Goal: Use online tool/utility: Utilize a website feature to perform a specific function

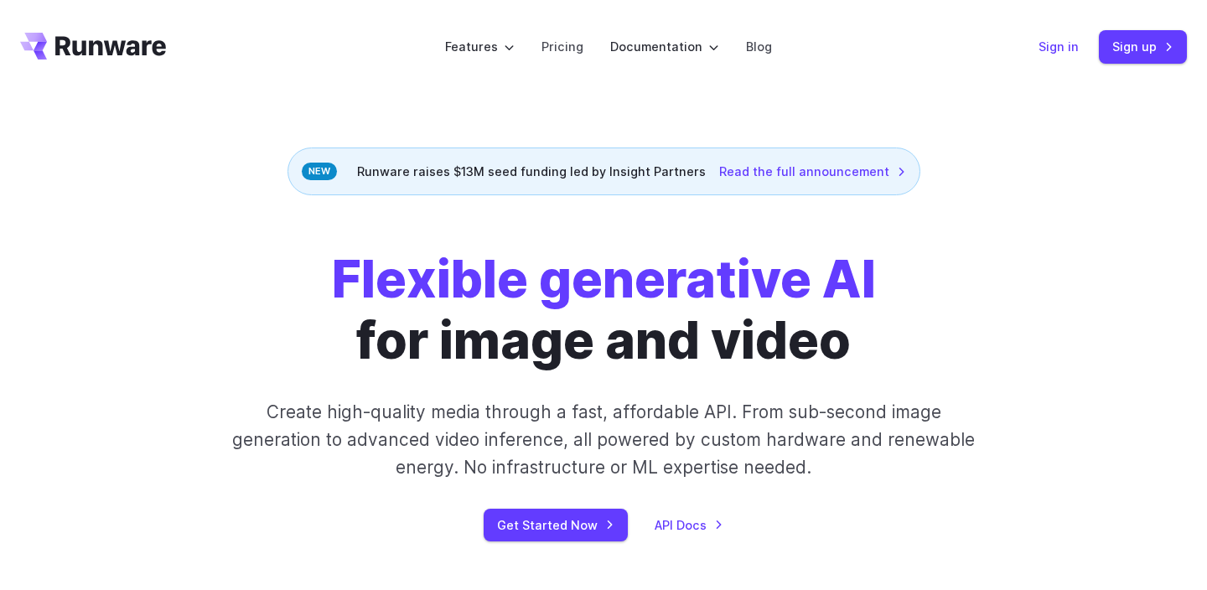
click at [1058, 38] on link "Sign in" at bounding box center [1059, 46] width 40 height 19
click at [1129, 49] on link "Sign up" at bounding box center [1143, 46] width 88 height 33
click at [1065, 53] on link "Sign in" at bounding box center [1059, 46] width 40 height 19
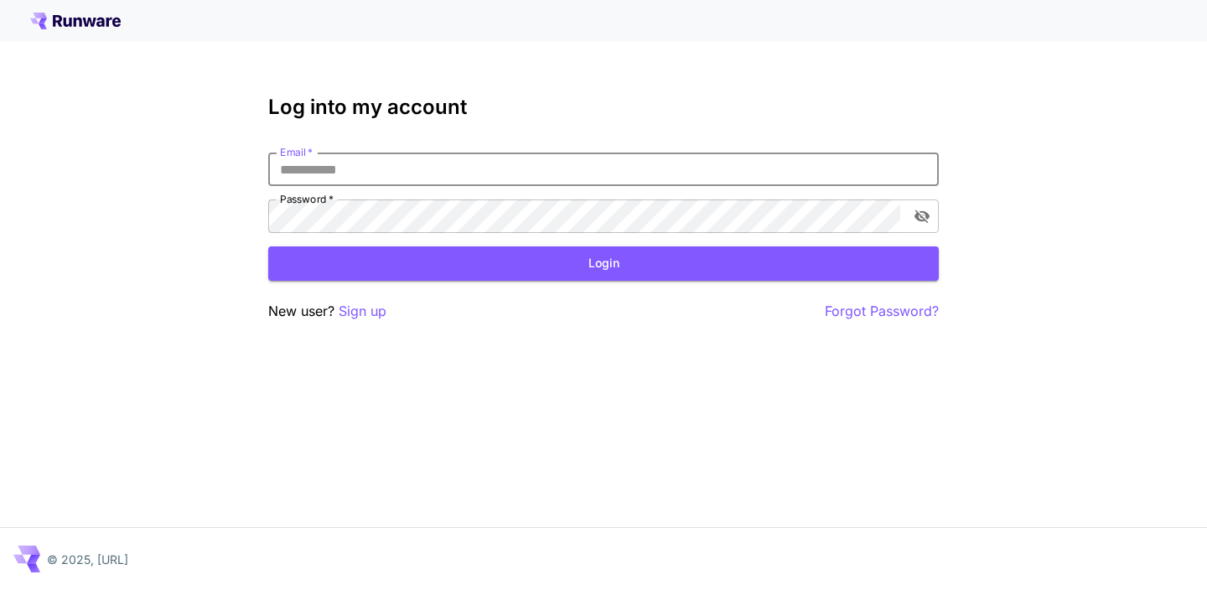
click at [659, 173] on input "Email   *" at bounding box center [603, 170] width 671 height 34
type input "**********"
click at [920, 210] on icon "toggle password visibility" at bounding box center [922, 216] width 17 height 17
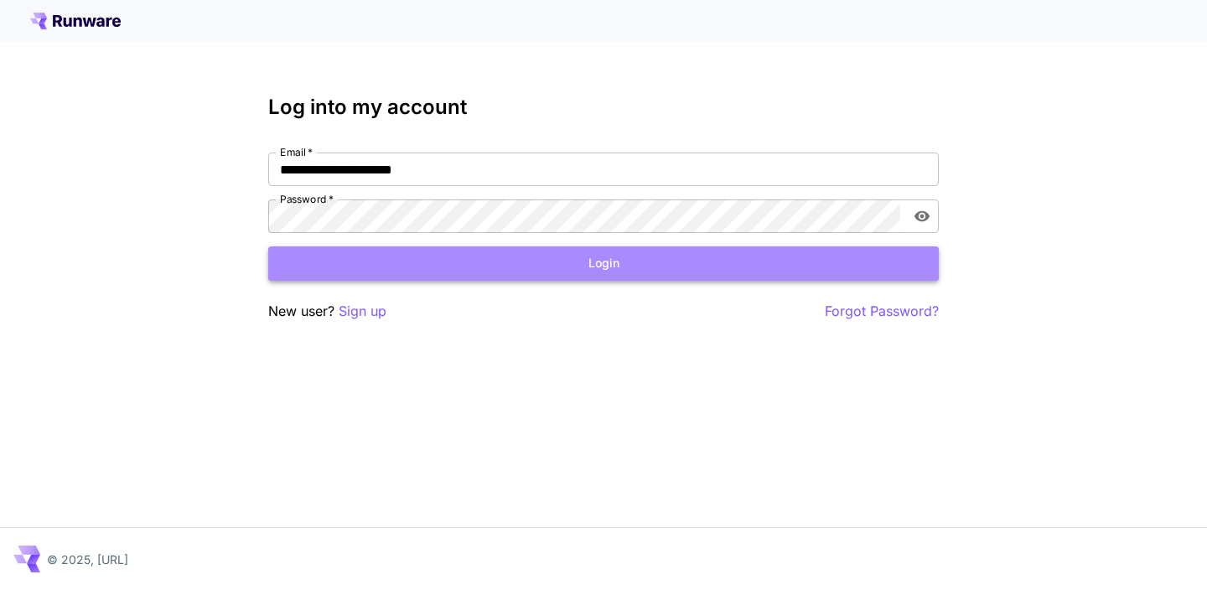
click at [615, 262] on button "Login" at bounding box center [603, 263] width 671 height 34
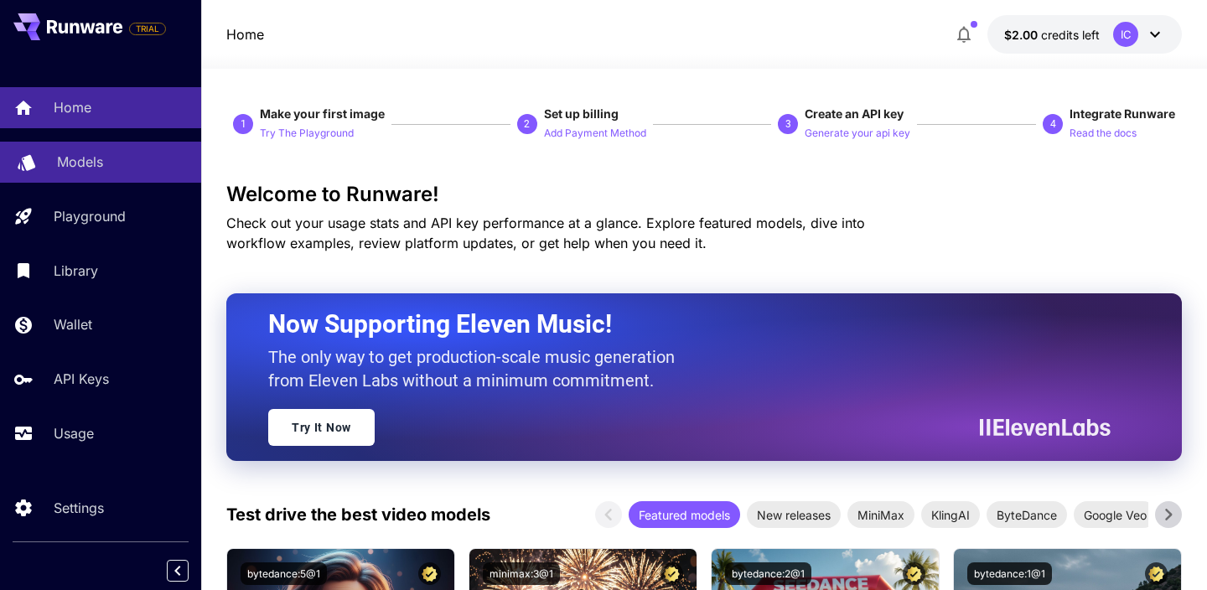
click at [98, 163] on p "Models" at bounding box center [80, 162] width 46 height 20
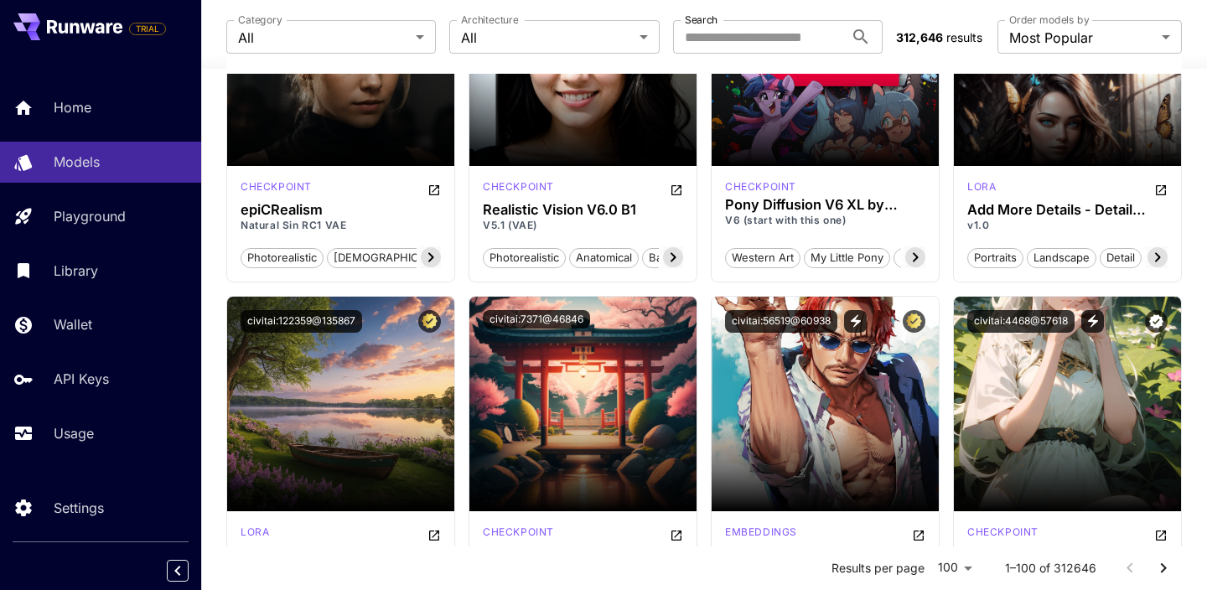
scroll to position [2720, 0]
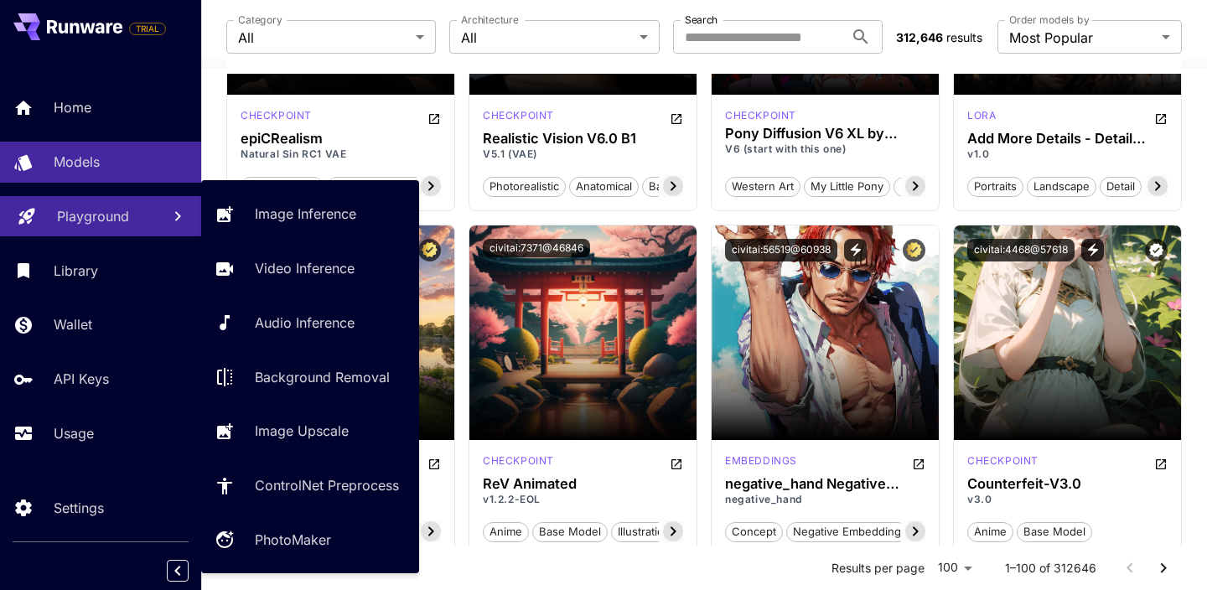
click at [106, 212] on p "Playground" at bounding box center [93, 216] width 72 height 20
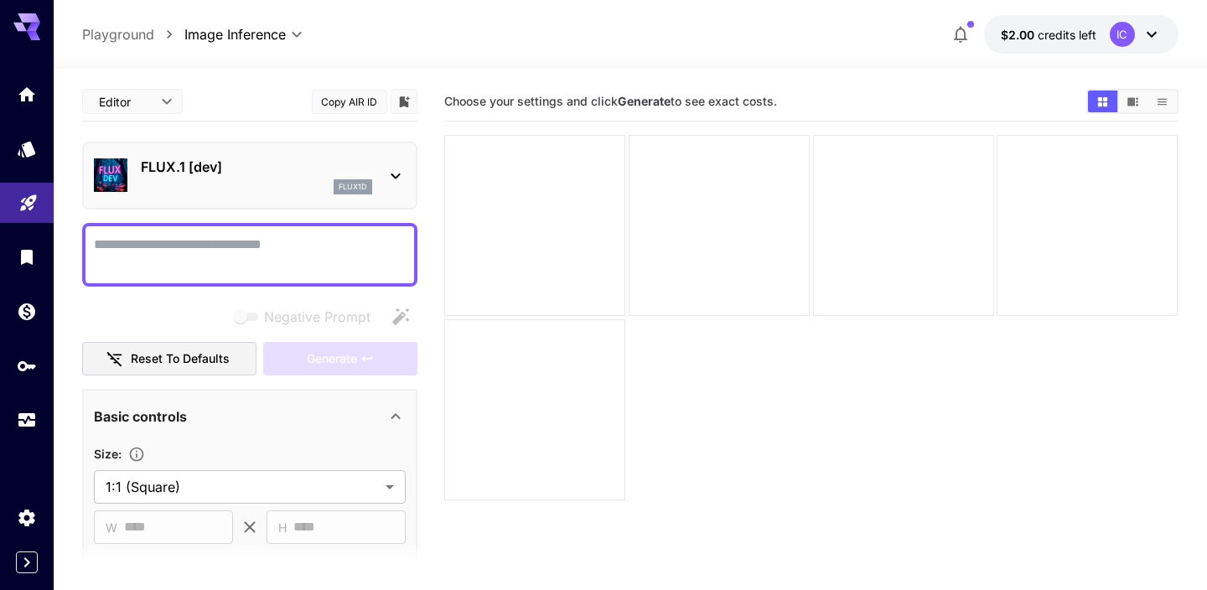
click at [401, 171] on icon at bounding box center [396, 176] width 20 height 20
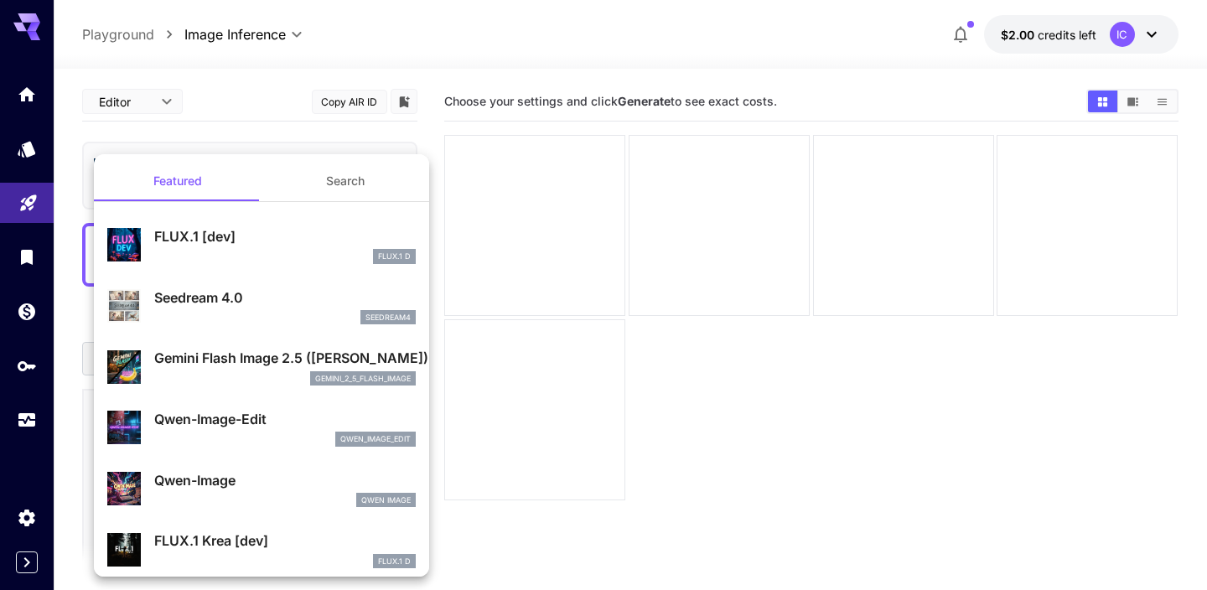
drag, startPoint x: 328, startPoint y: 185, endPoint x: 281, endPoint y: 239, distance: 71.3
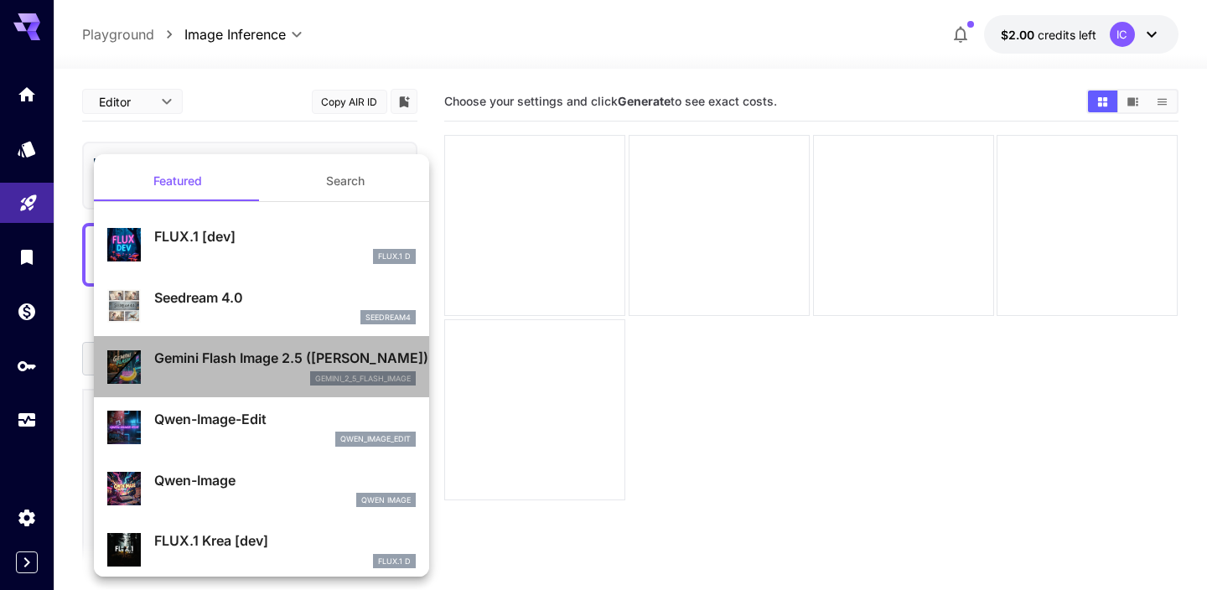
click at [252, 360] on p "Gemini Flash Image 2.5 ([PERSON_NAME])" at bounding box center [285, 358] width 262 height 20
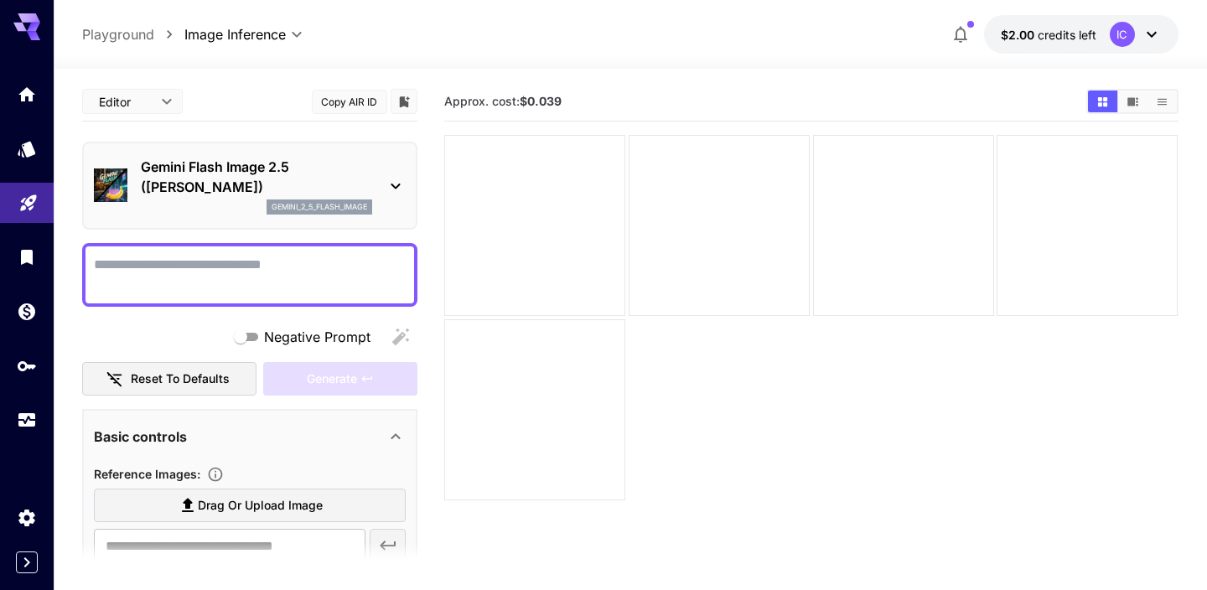
click at [392, 183] on icon at bounding box center [396, 186] width 20 height 20
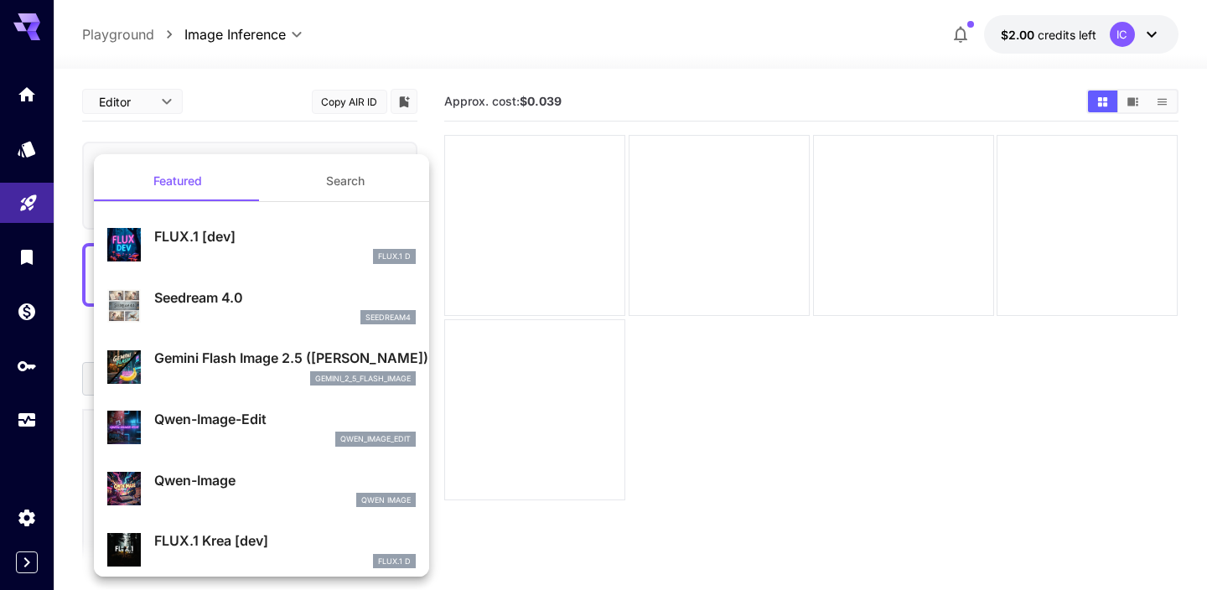
click at [427, 134] on div at bounding box center [603, 295] width 1207 height 590
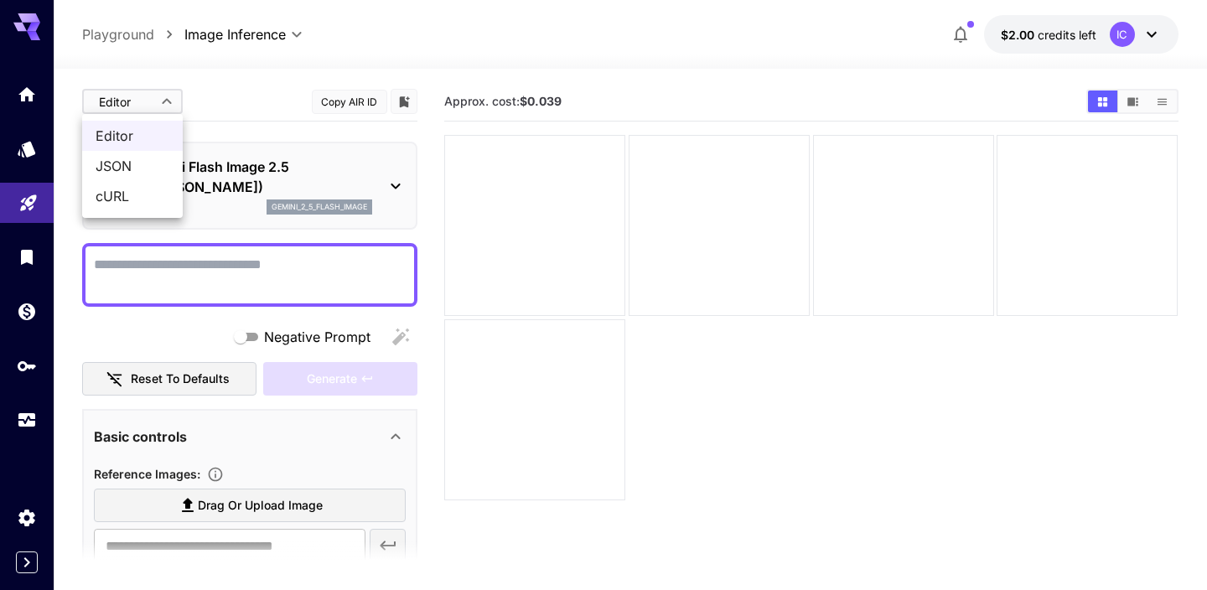
click at [165, 104] on body "**********" at bounding box center [603, 361] width 1207 height 723
click at [165, 104] on div at bounding box center [603, 295] width 1207 height 590
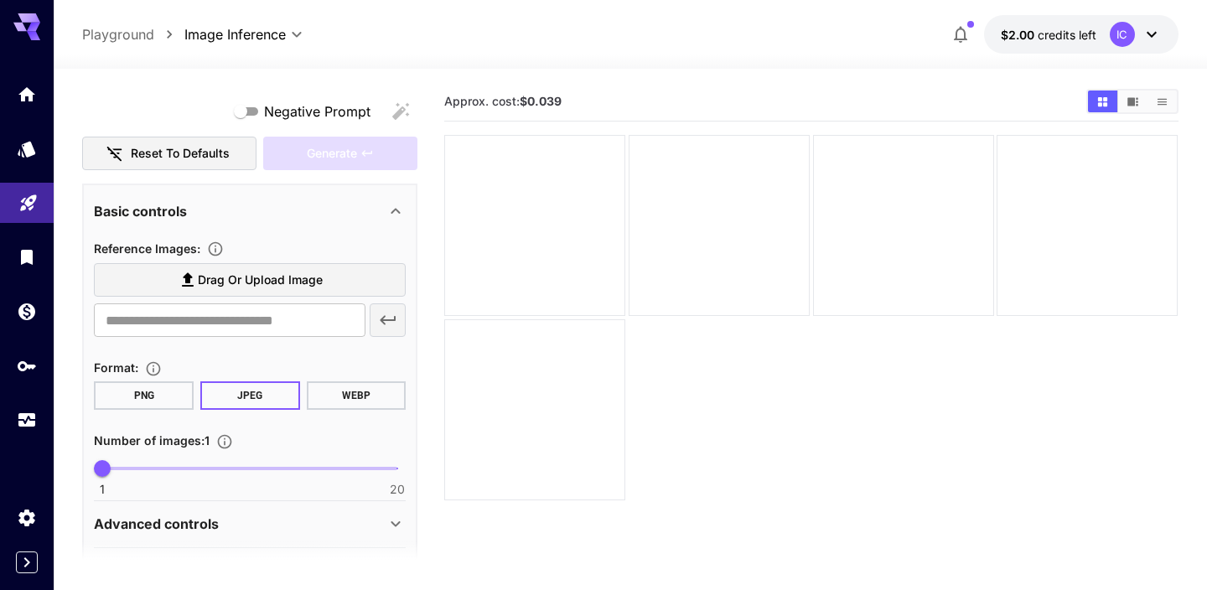
scroll to position [278, 0]
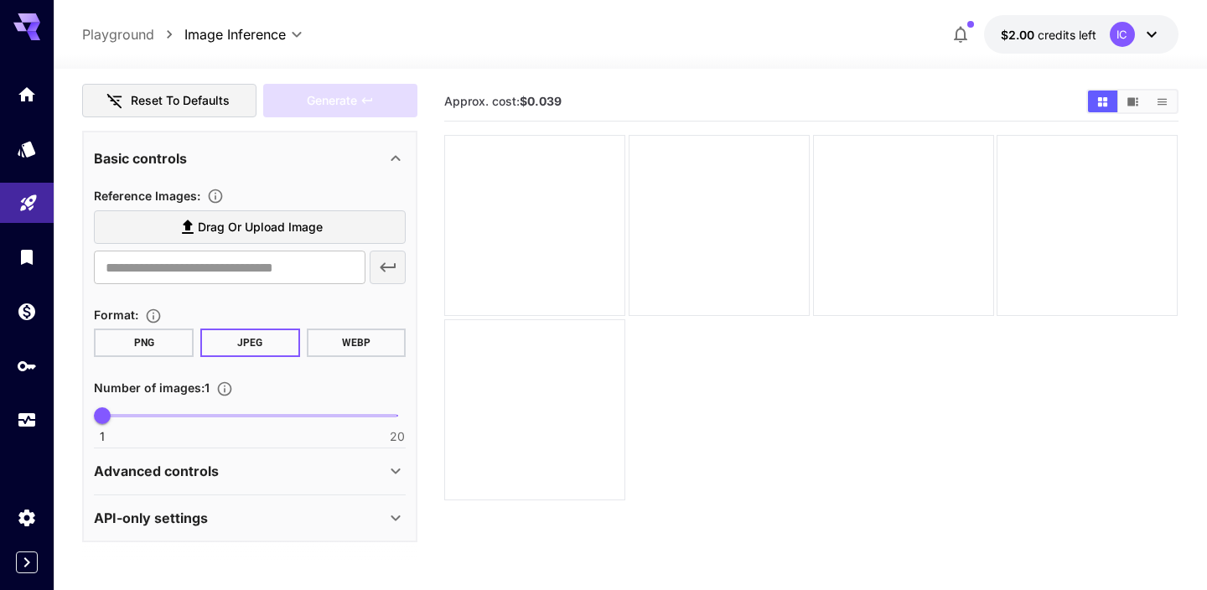
click at [299, 469] on div "Advanced controls" at bounding box center [240, 471] width 292 height 20
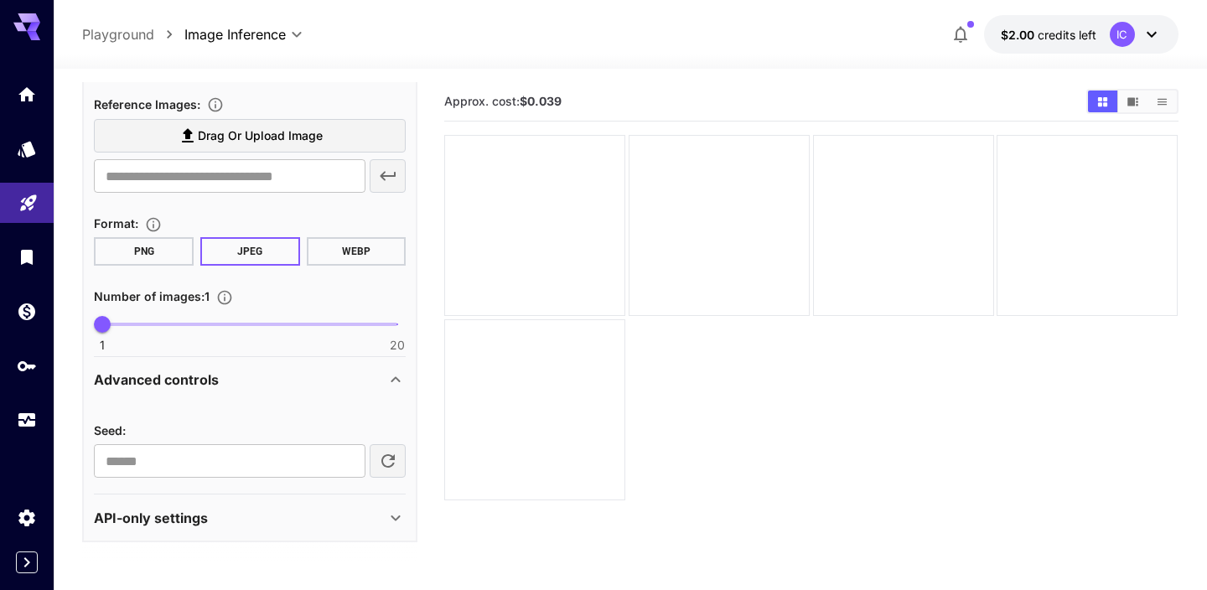
click at [292, 526] on div "API-only settings" at bounding box center [240, 518] width 292 height 20
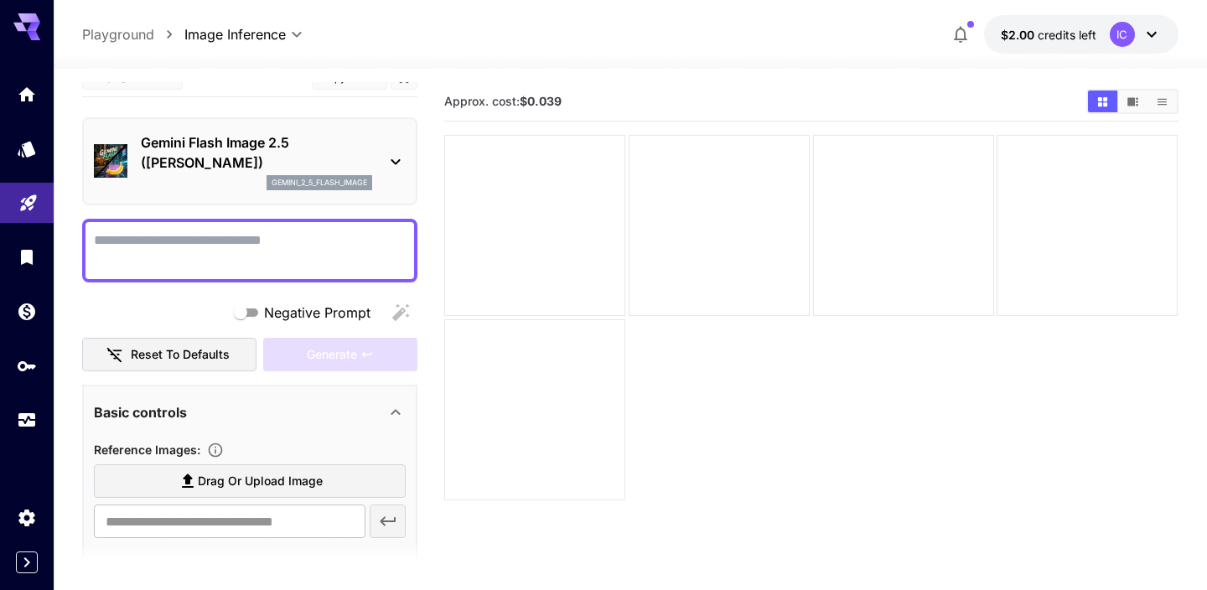
scroll to position [0, 0]
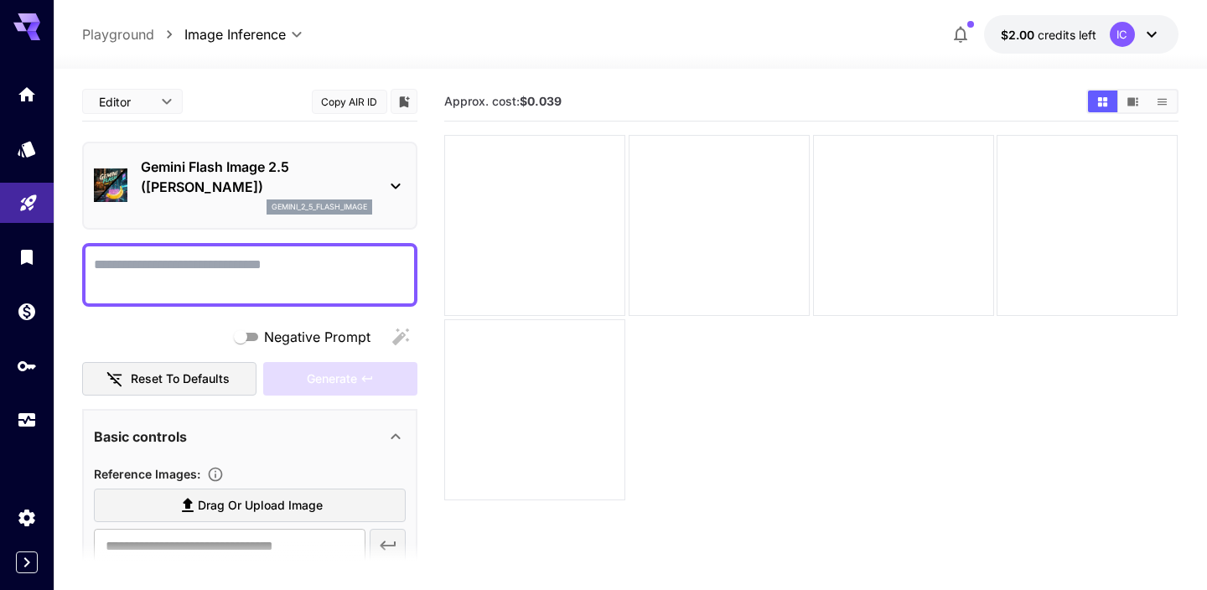
click at [205, 267] on textarea "Negative Prompt" at bounding box center [250, 275] width 312 height 40
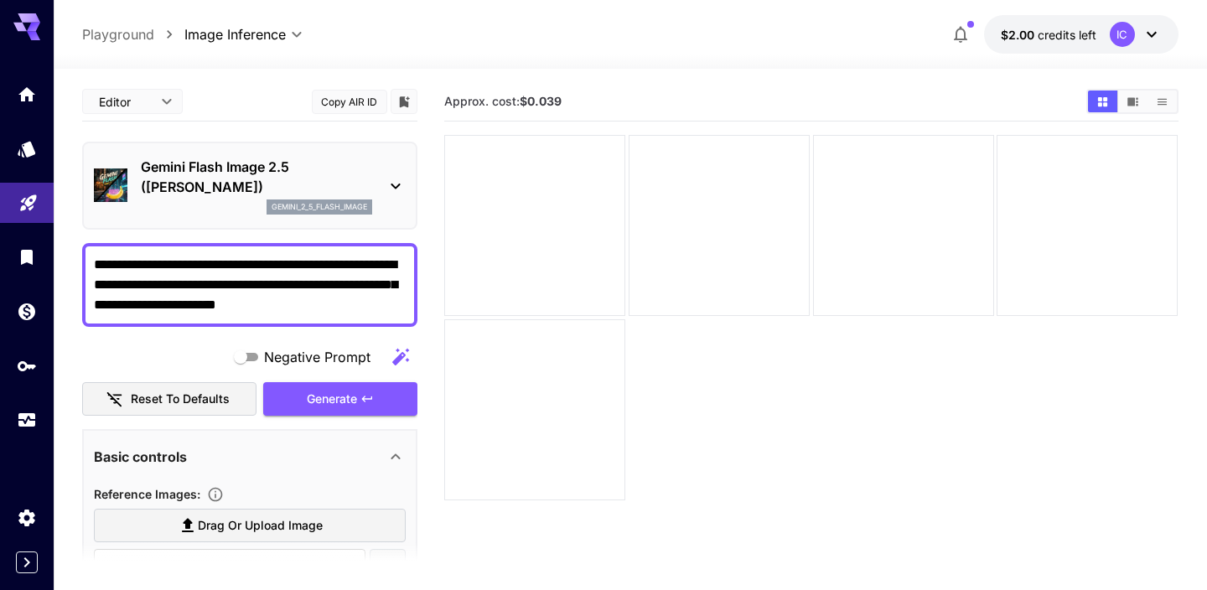
click at [277, 304] on textarea "**********" at bounding box center [250, 285] width 312 height 60
type textarea "**********"
click at [355, 398] on span "Generate" at bounding box center [332, 399] width 50 height 21
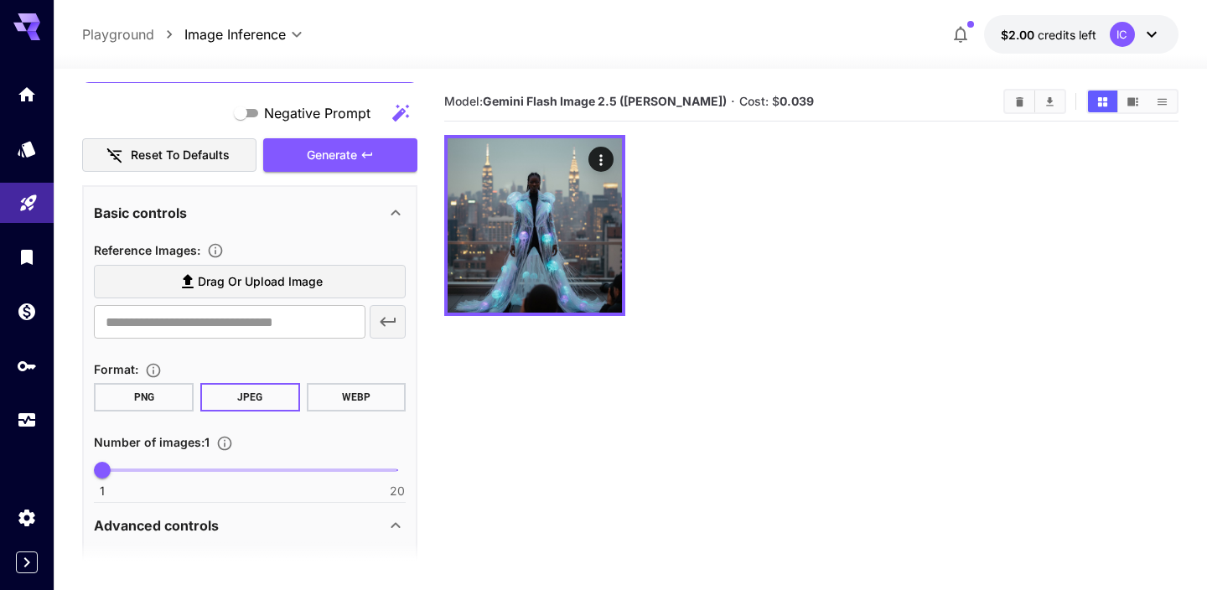
scroll to position [246, 0]
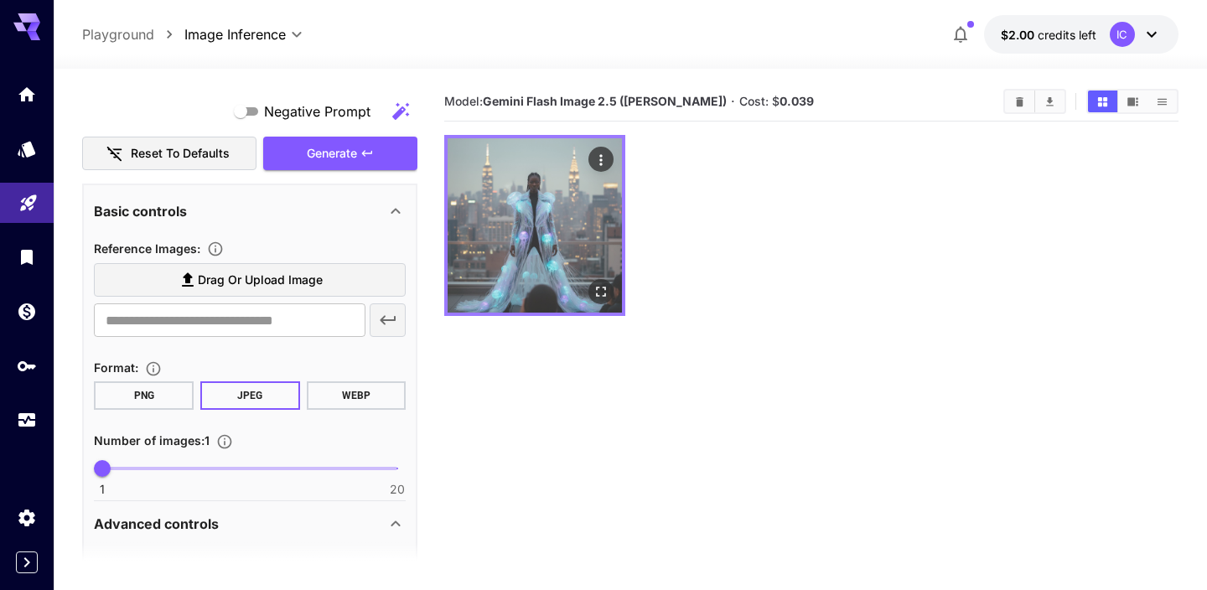
click at [558, 209] on img at bounding box center [535, 225] width 174 height 174
click at [604, 288] on icon "Open in fullscreen" at bounding box center [602, 291] width 17 height 17
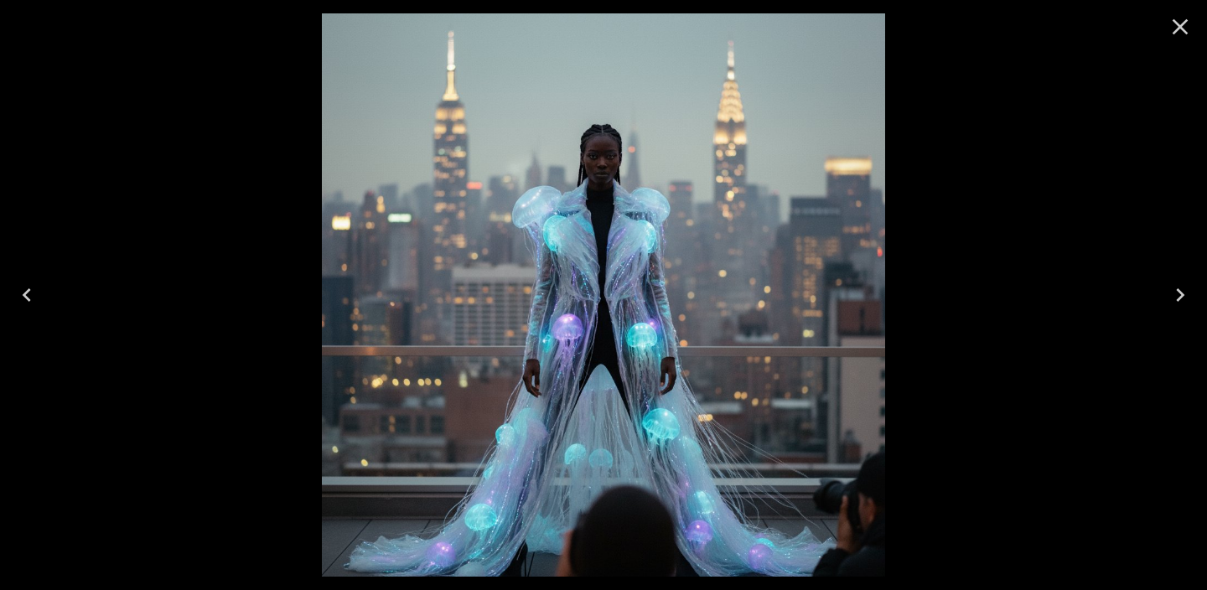
click at [1177, 31] on icon "Close" at bounding box center [1180, 26] width 27 height 27
